Goal: Task Accomplishment & Management: Manage account settings

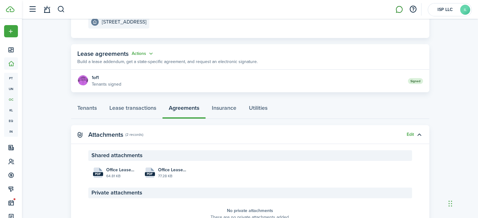
click at [400, 7] on link at bounding box center [399, 10] width 12 height 16
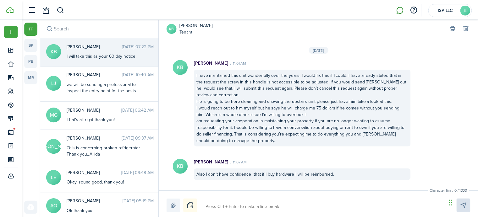
scroll to position [1160, 0]
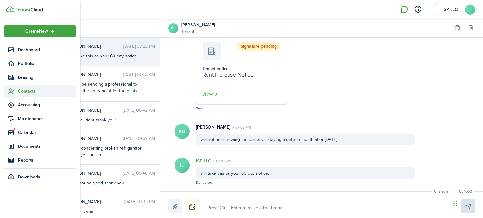
click at [30, 88] on span "Contacts" at bounding box center [40, 91] width 72 height 12
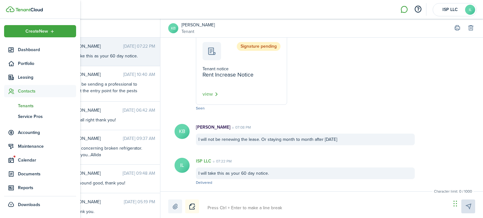
click at [32, 105] on span "Tenants" at bounding box center [47, 106] width 58 height 7
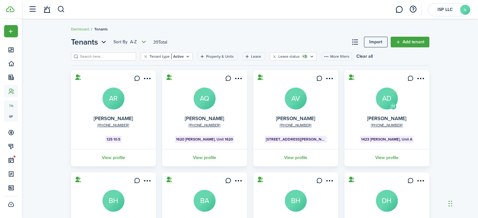
click at [117, 56] on input "search" at bounding box center [106, 57] width 55 height 6
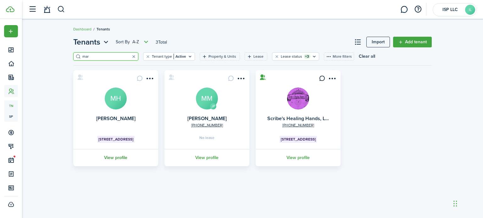
type input "mar"
click at [118, 156] on link "View profile" at bounding box center [115, 157] width 87 height 17
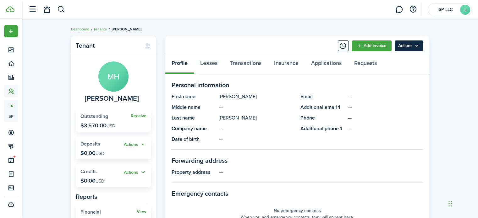
click at [412, 44] on menu-btn "Actions" at bounding box center [409, 46] width 28 height 11
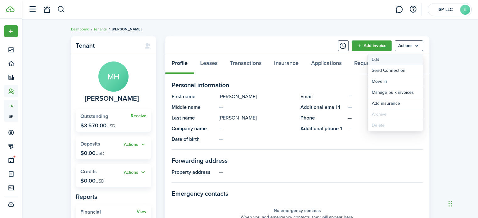
click at [374, 59] on link "Edit" at bounding box center [395, 59] width 55 height 11
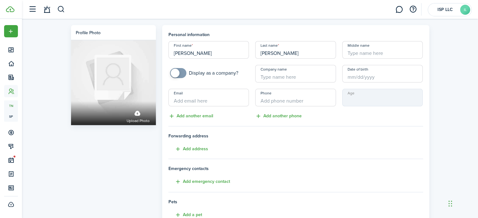
click at [219, 100] on input "Email" at bounding box center [208, 98] width 81 height 18
paste input "[EMAIL_ADDRESS][DOMAIN_NAME]"
type input "[EMAIL_ADDRESS][DOMAIN_NAME]"
click at [280, 101] on input "+1" at bounding box center [295, 98] width 81 height 18
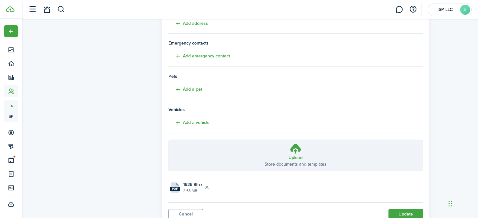
scroll to position [150, 0]
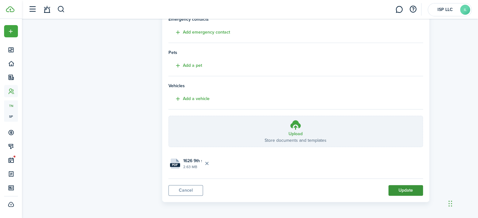
type input "[PHONE_NUMBER]"
click at [409, 191] on button "Update" at bounding box center [405, 190] width 35 height 11
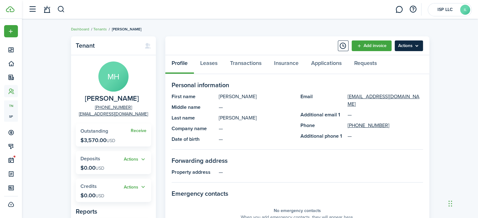
click at [408, 49] on menu-btn "Actions" at bounding box center [409, 46] width 28 height 11
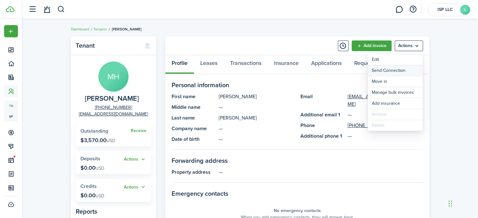
click at [380, 75] on button "Send Connection" at bounding box center [395, 70] width 55 height 11
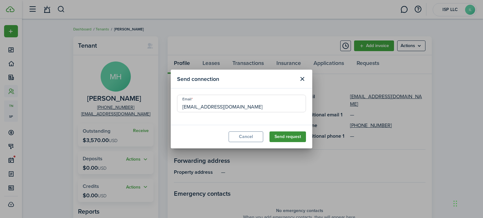
click at [293, 138] on button "Send request" at bounding box center [287, 137] width 36 height 11
